Goal: Transaction & Acquisition: Purchase product/service

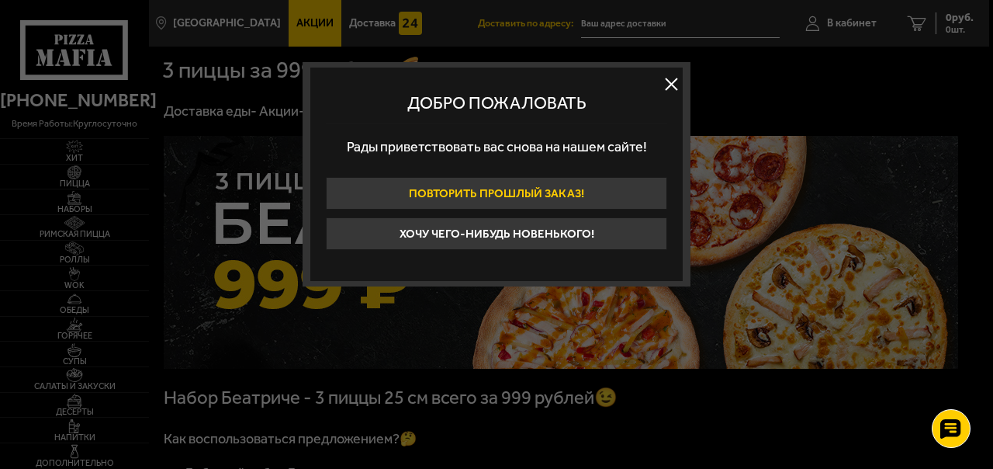
click at [506, 187] on button "Повторить прошлый заказ!" at bounding box center [496, 193] width 341 height 33
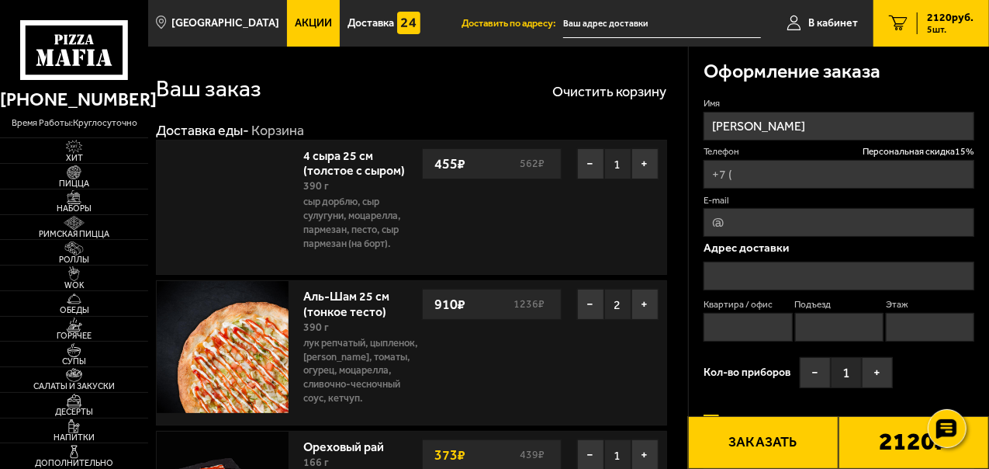
type input "[PHONE_NUMBER]"
type input "[STREET_ADDRESS]"
type input "12"
type input "1"
type input "2"
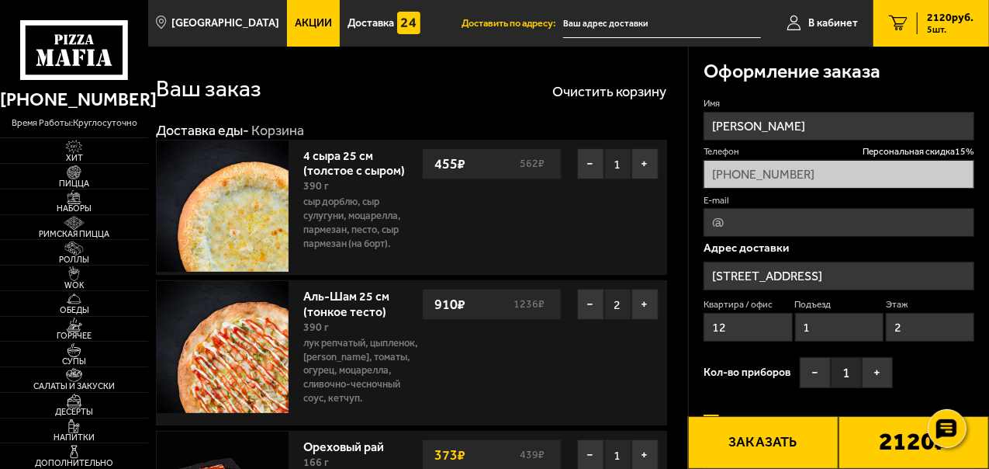
type input "[STREET_ADDRESS]"
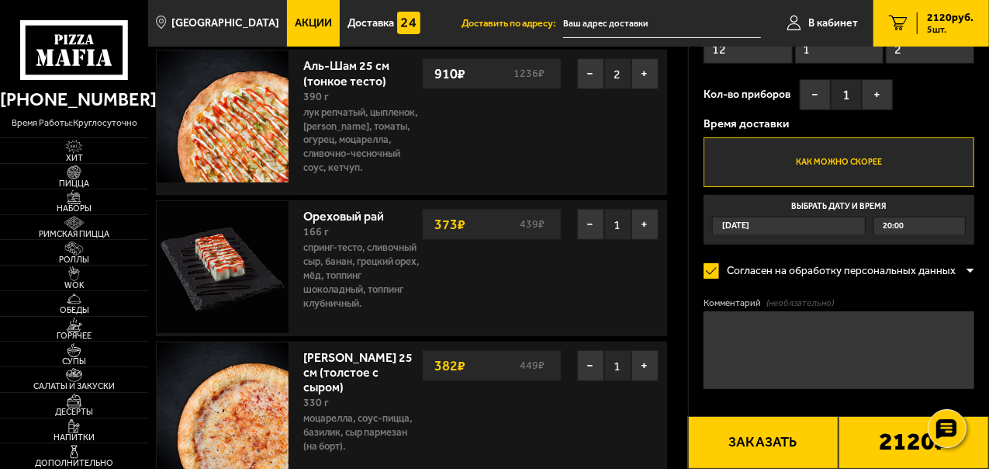
scroll to position [233, 0]
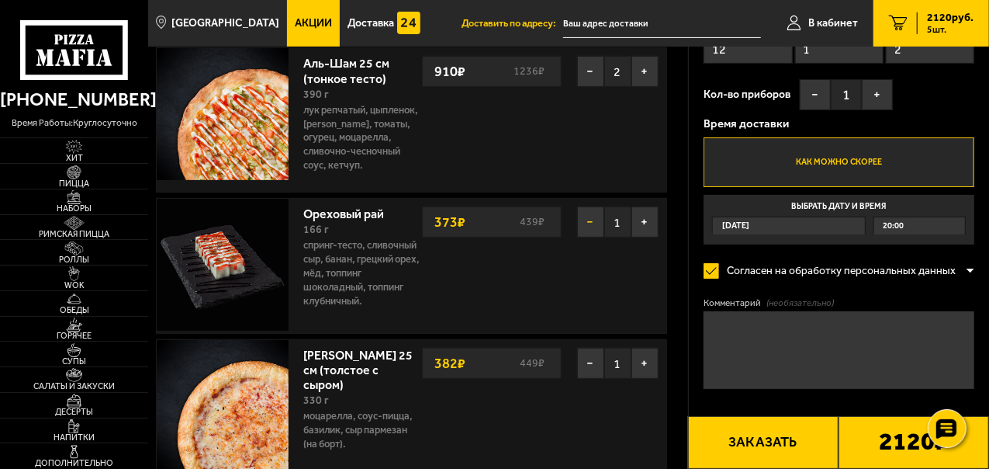
click at [588, 217] on button "−" at bounding box center [590, 221] width 27 height 31
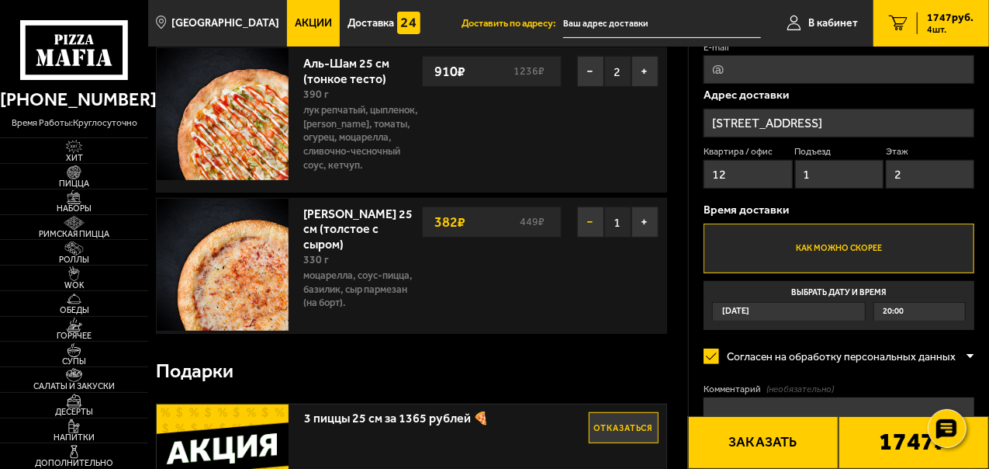
click at [584, 222] on button "−" at bounding box center [590, 221] width 27 height 31
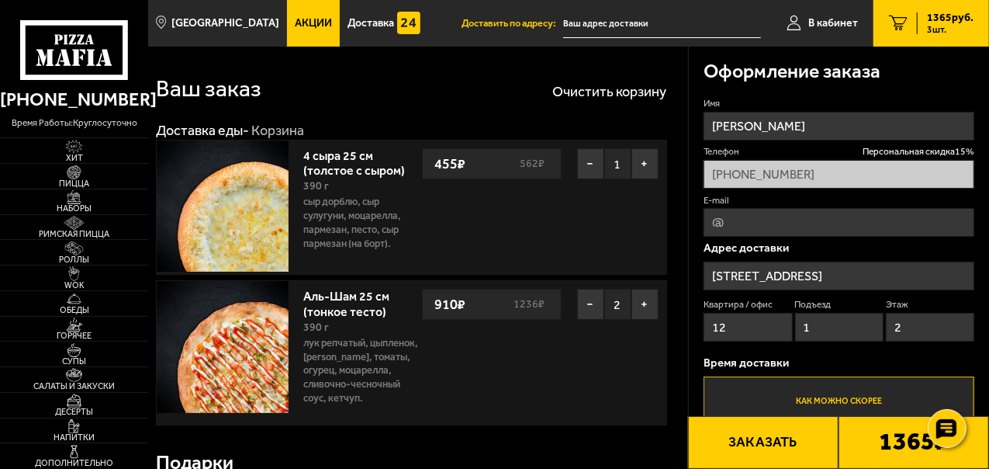
scroll to position [0, 0]
click at [750, 215] on input "E-mail" at bounding box center [839, 222] width 271 height 29
type input "[EMAIL_ADDRESS][DOMAIN_NAME]"
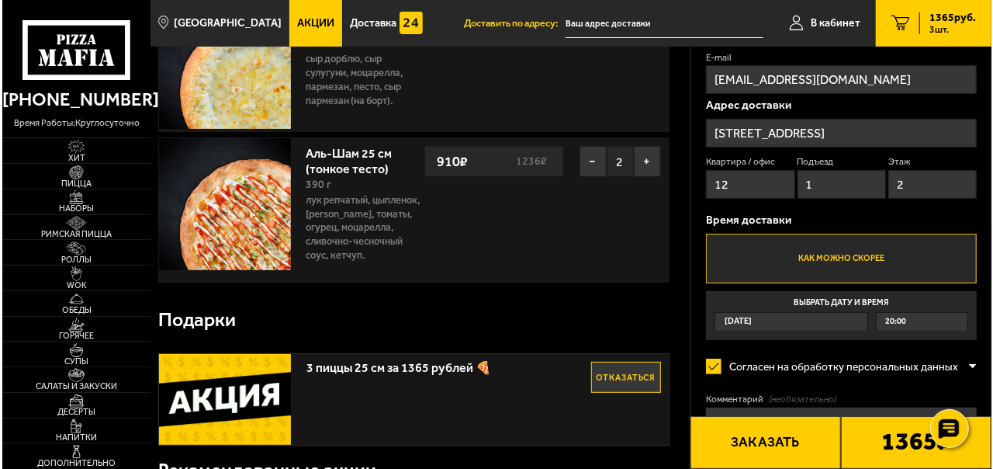
scroll to position [155, 0]
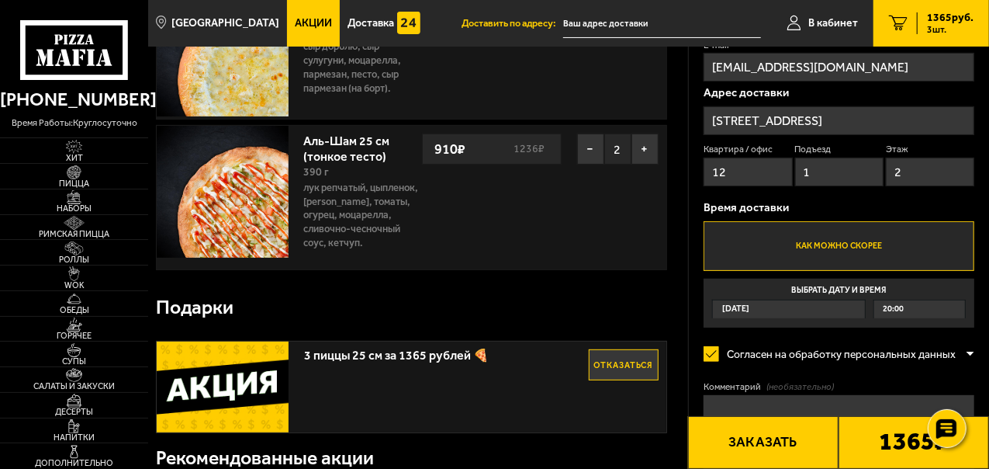
click at [880, 258] on label "Как можно скорее" at bounding box center [839, 246] width 271 height 50
click at [0, 0] on input "Как можно скорее" at bounding box center [0, 0] width 0 height 0
click at [757, 450] on button "Заказать" at bounding box center [763, 442] width 151 height 53
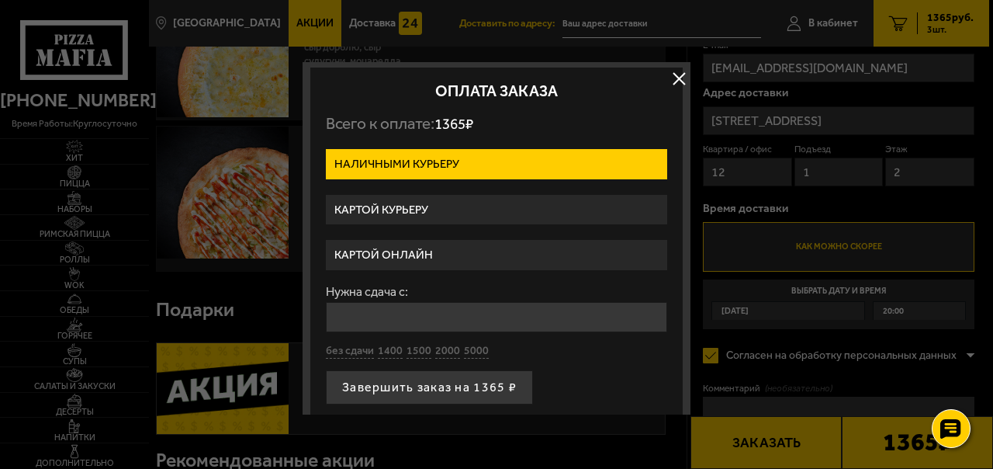
click at [424, 217] on label "Картой курьеру" at bounding box center [496, 210] width 341 height 30
click at [0, 0] on input "Картой курьеру" at bounding box center [0, 0] width 0 height 0
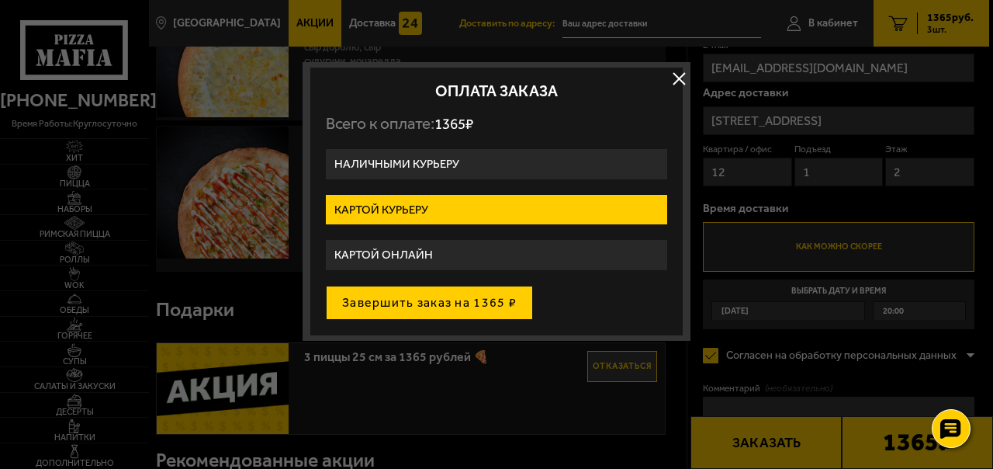
click at [448, 307] on button "Завершить заказ на 1365 ₽" at bounding box center [429, 302] width 207 height 34
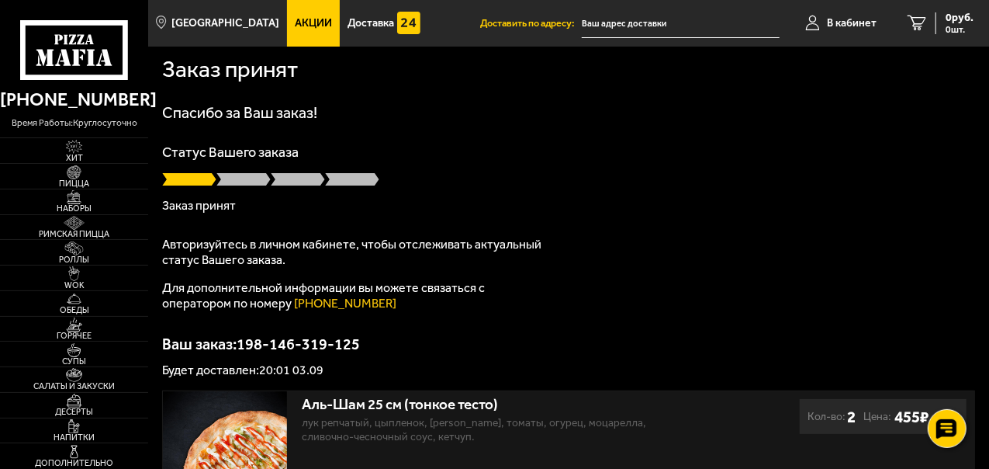
click at [843, 255] on div "Спасибо за Ваш заказ! Статус Вашего заказа Заказ принят Авторизуйтесь в личном …" at bounding box center [568, 241] width 813 height 272
